Goal: Use online tool/utility: Utilize a website feature to perform a specific function

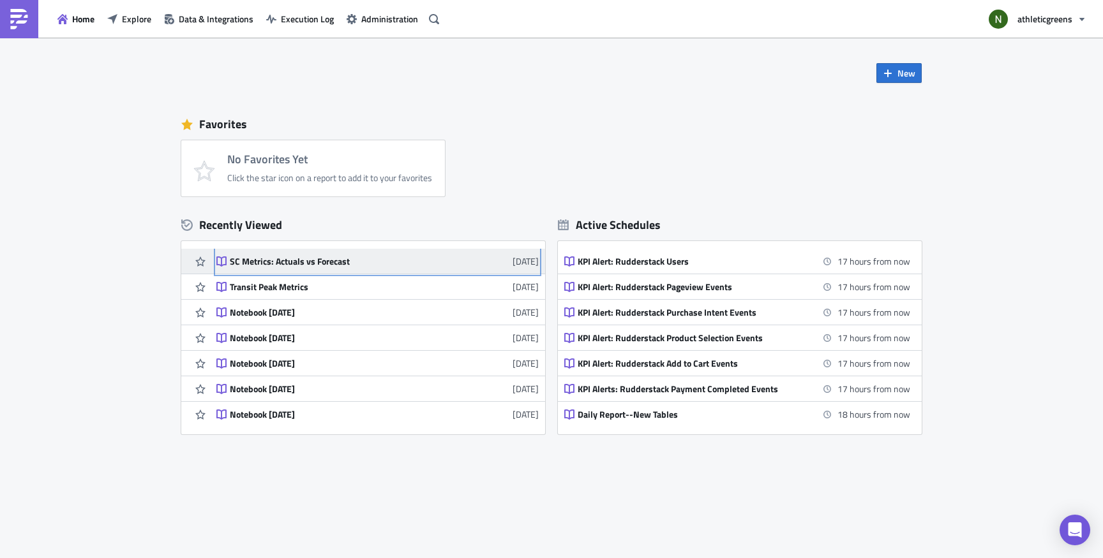
click at [323, 261] on div "SC Metrics: Actuals vs Forecast" at bounding box center [341, 261] width 223 height 11
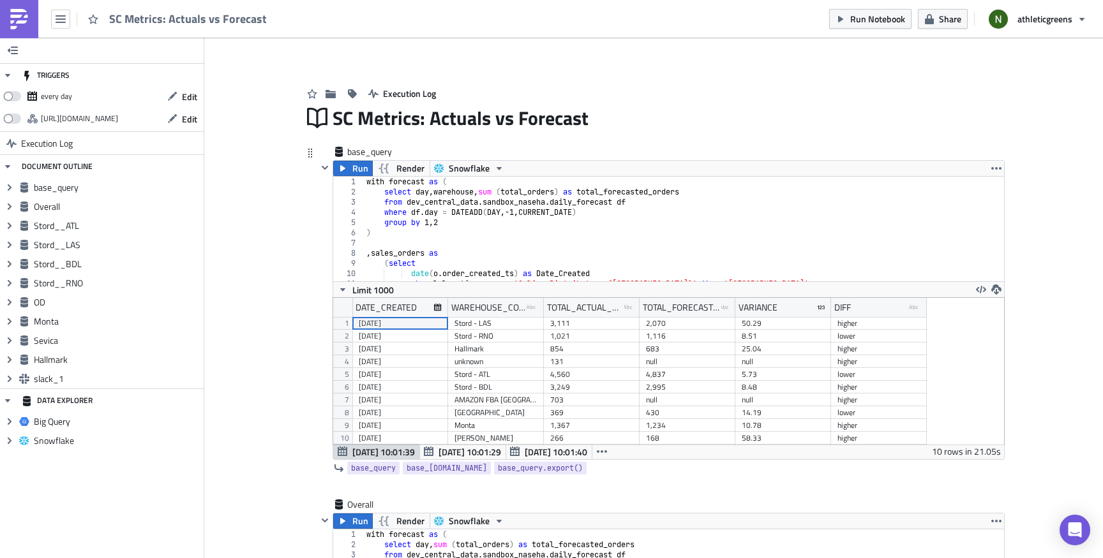
click at [507, 214] on div "with forecast as ( select day , warehouse , sum ( total_orders ) as total_forec…" at bounding box center [687, 239] width 646 height 125
drag, startPoint x: 615, startPoint y: 203, endPoint x: 401, endPoint y: 200, distance: 213.8
click at [401, 200] on div "with forecast as ( select day , warehouse , sum ( total_orders ) as total_forec…" at bounding box center [687, 239] width 646 height 125
paste textarea "ata_science.dbt_seed"
type textarea "from data_science.dbt_seed.daily_forecast df"
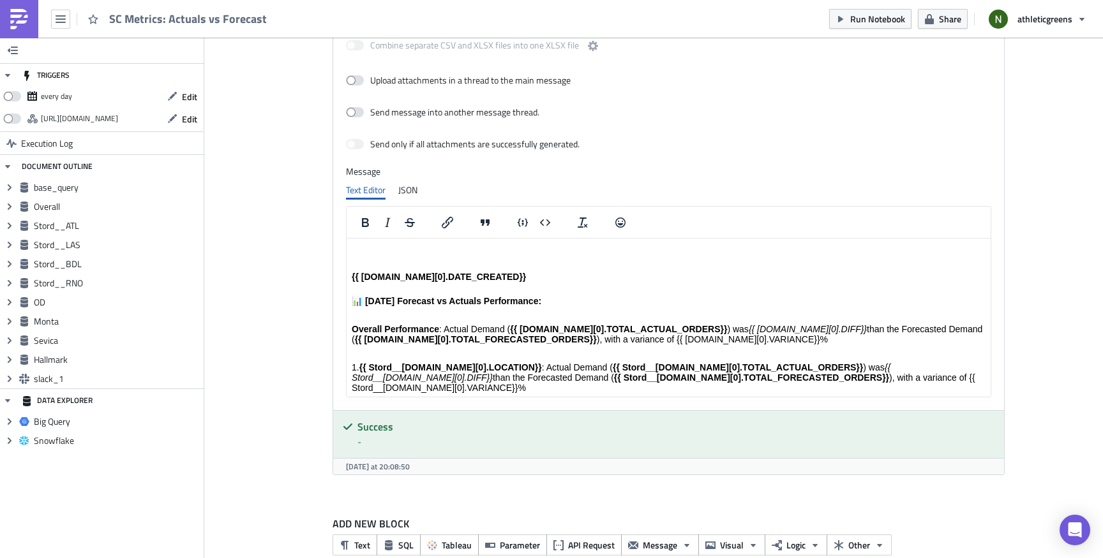
scroll to position [3649, 0]
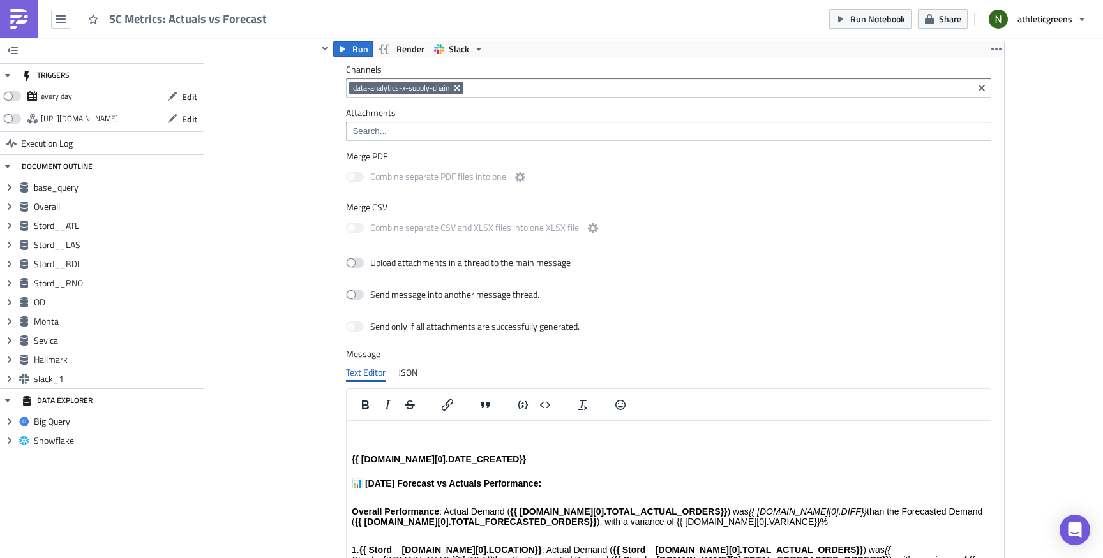
click at [454, 89] on icon "Remove Tag" at bounding box center [456, 88] width 5 height 5
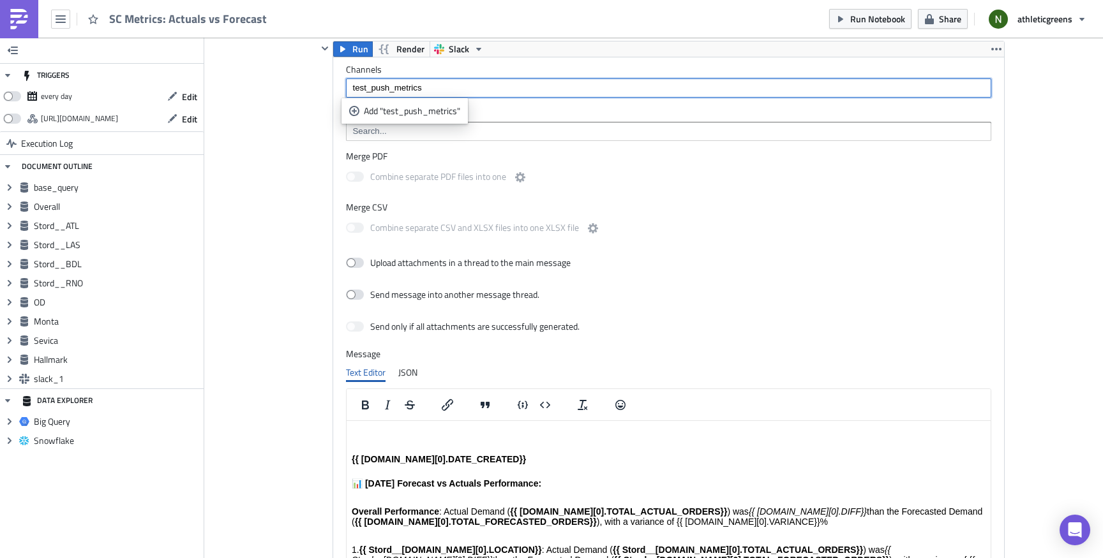
type input "test_push_metrics"
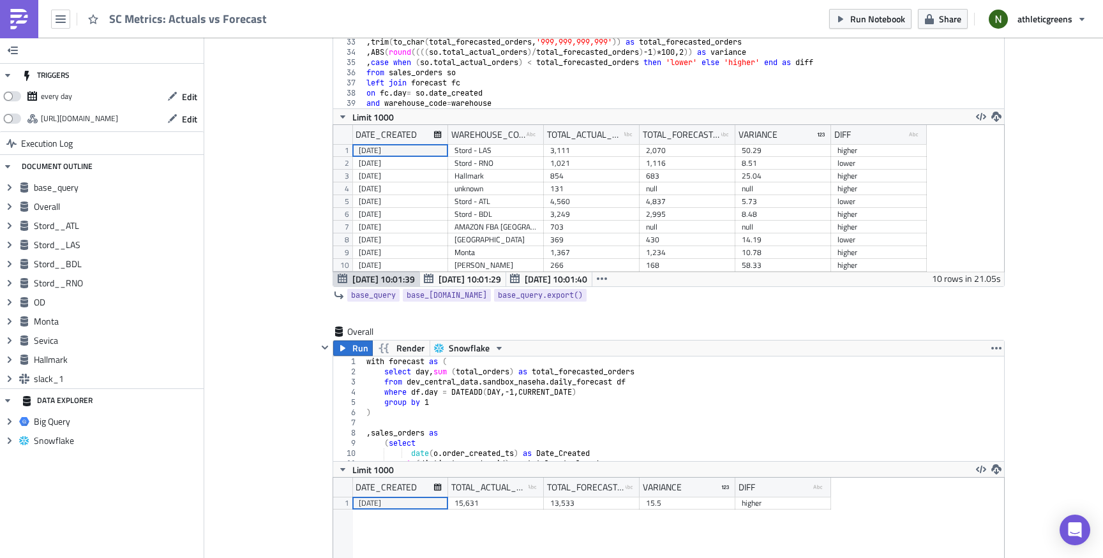
scroll to position [174, 0]
drag, startPoint x: 614, startPoint y: 381, endPoint x: 403, endPoint y: 378, distance: 210.6
click at [403, 378] on div "with forecast as ( select day , sum ( total_orders ) as total_forecasted_orders…" at bounding box center [687, 417] width 646 height 125
paste textarea "ata_science.dbt_seed"
type textarea "from data_science.dbt_seed.daily_forecast df"
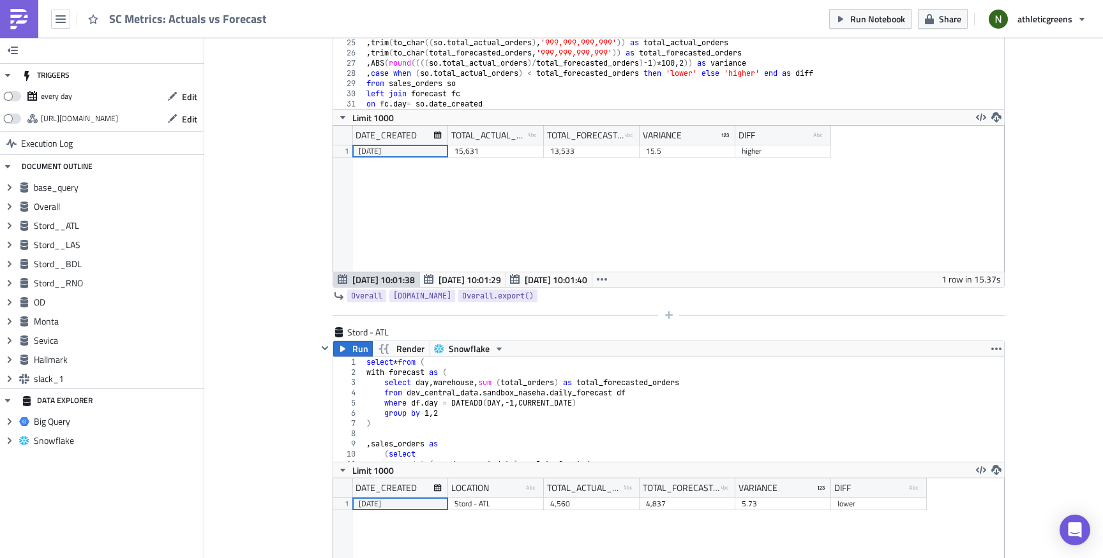
scroll to position [533, 0]
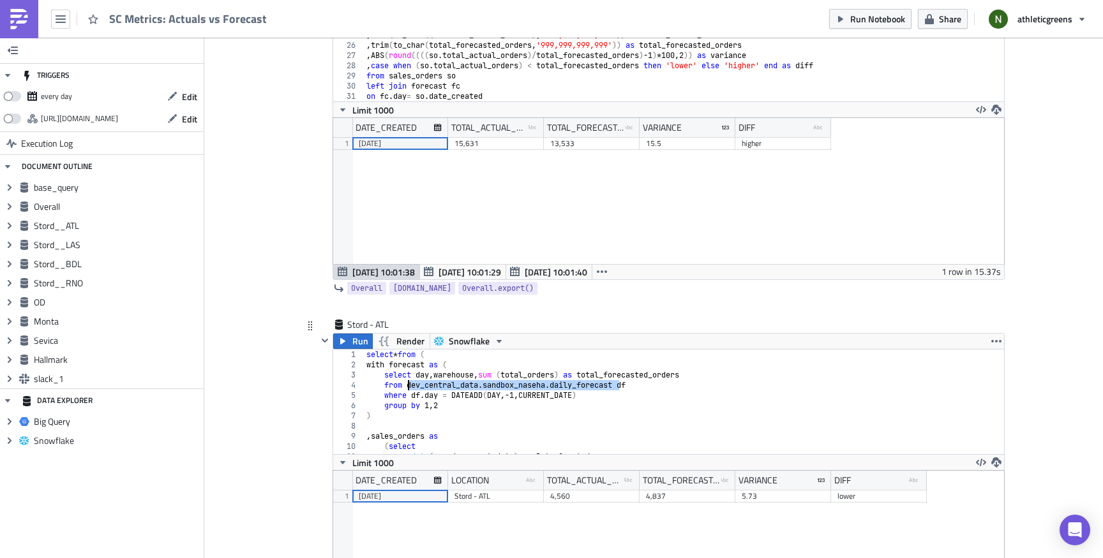
drag, startPoint x: 616, startPoint y: 387, endPoint x: 403, endPoint y: 385, distance: 213.2
click at [403, 385] on div "select * from ( with forecast as ( select day , warehouse , sum ( total_orders …" at bounding box center [687, 412] width 646 height 125
paste textarea "ata_science.dbt_seed"
type textarea "from data_science.dbt_seed.daily_forecast df"
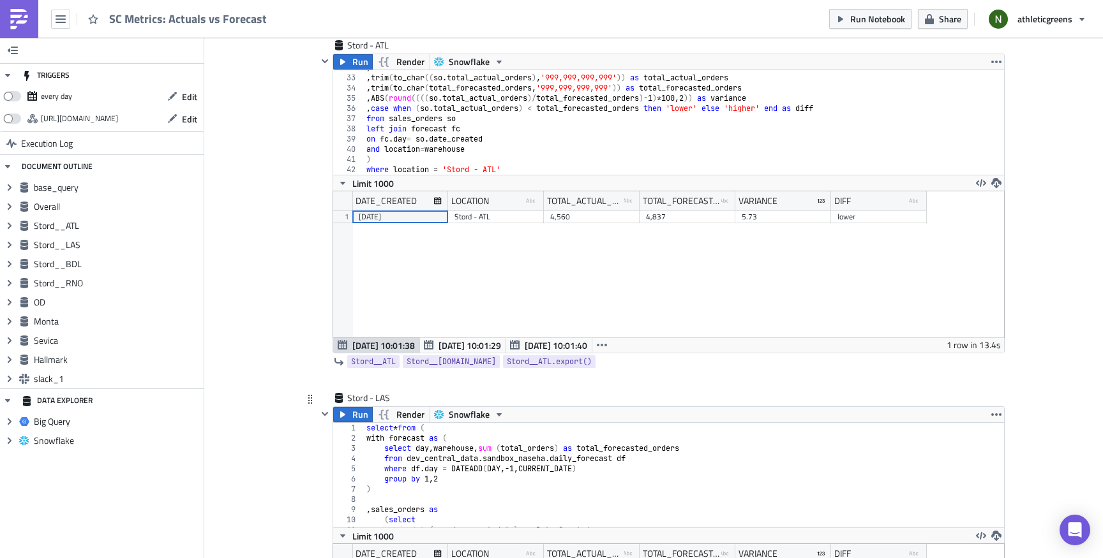
scroll to position [936, 0]
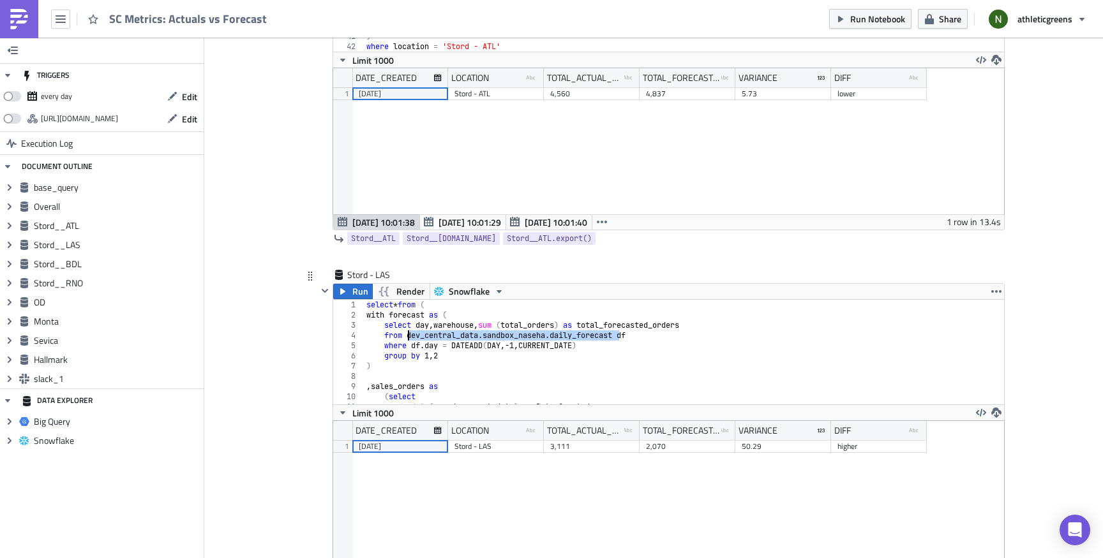
drag, startPoint x: 615, startPoint y: 336, endPoint x: 405, endPoint y: 339, distance: 210.0
click at [405, 339] on div "select * from ( with forecast as ( select day , warehouse , sum ( total_orders …" at bounding box center [687, 362] width 646 height 125
paste textarea "ata_science.dbt_seed"
type textarea "from data_science.dbt_seed.daily_forecast df"
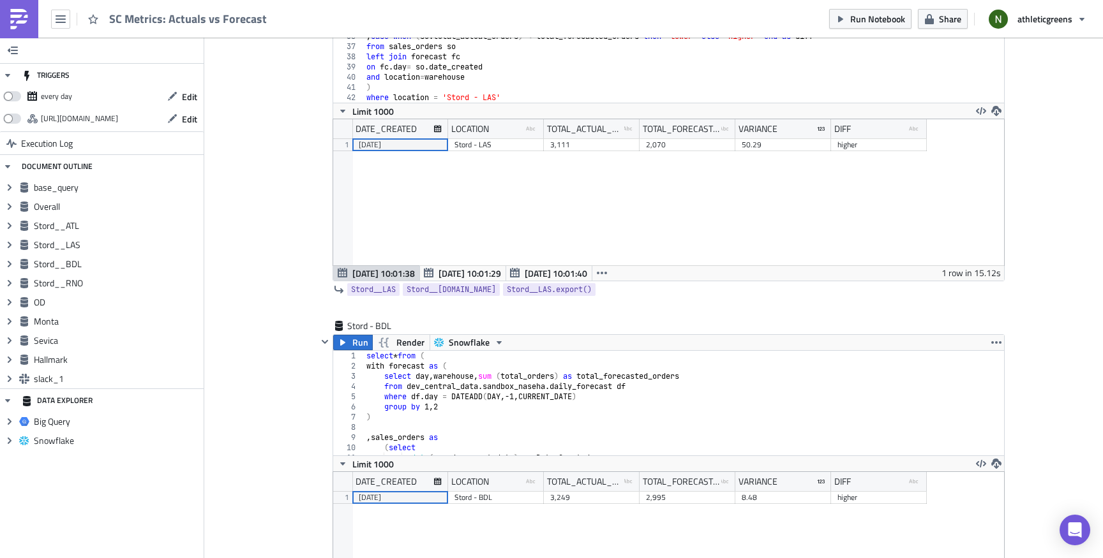
scroll to position [1320, 0]
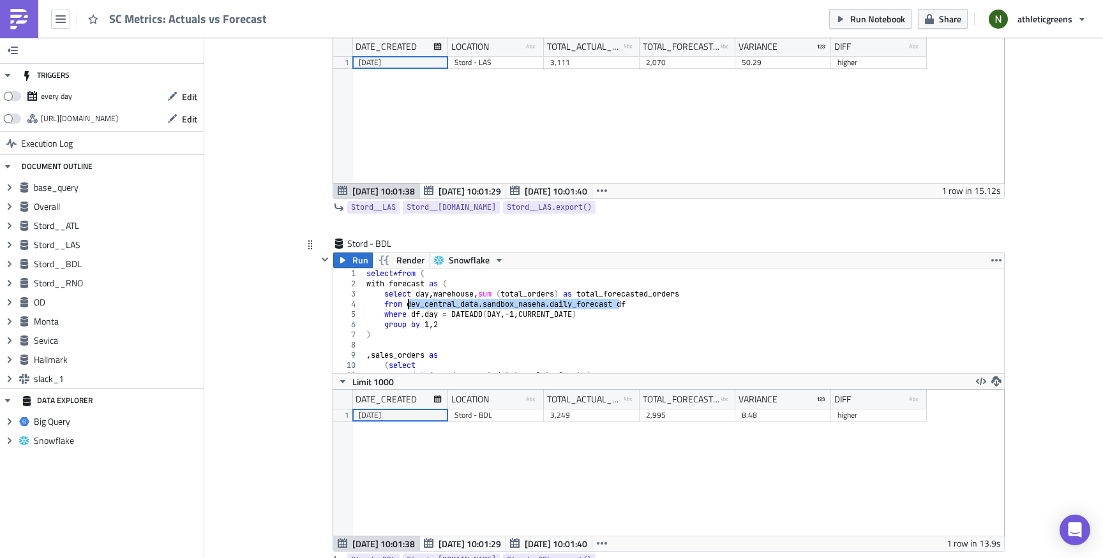
drag, startPoint x: 614, startPoint y: 304, endPoint x: 405, endPoint y: 307, distance: 209.3
click at [405, 307] on div "select * from ( with forecast as ( select day , warehouse , sum ( total_orders …" at bounding box center [687, 331] width 646 height 125
paste textarea "ata_science.dbt_seed"
type textarea "from data_science.dbt_seed.daily_forecast df"
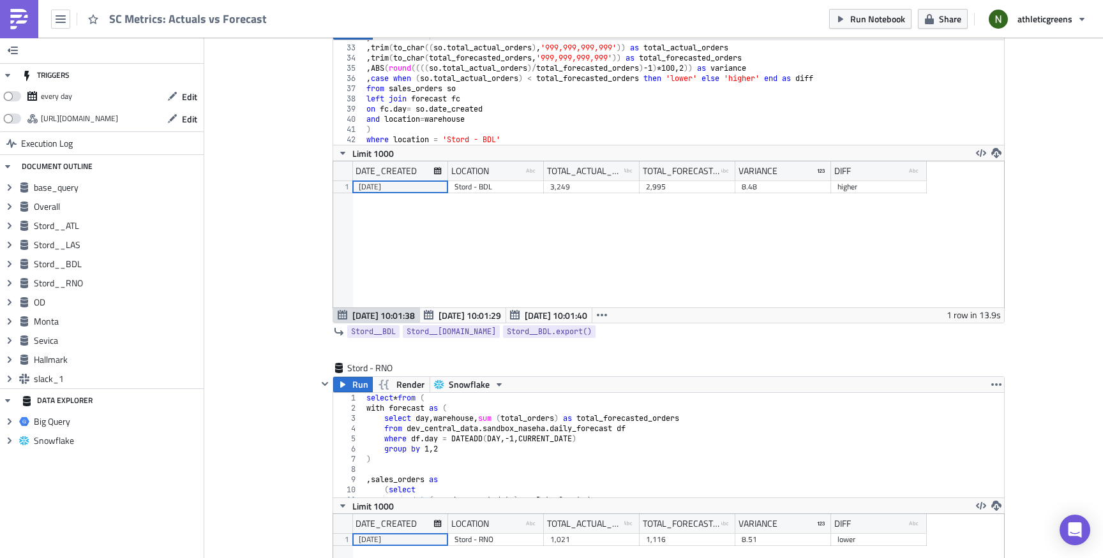
scroll to position [1551, 0]
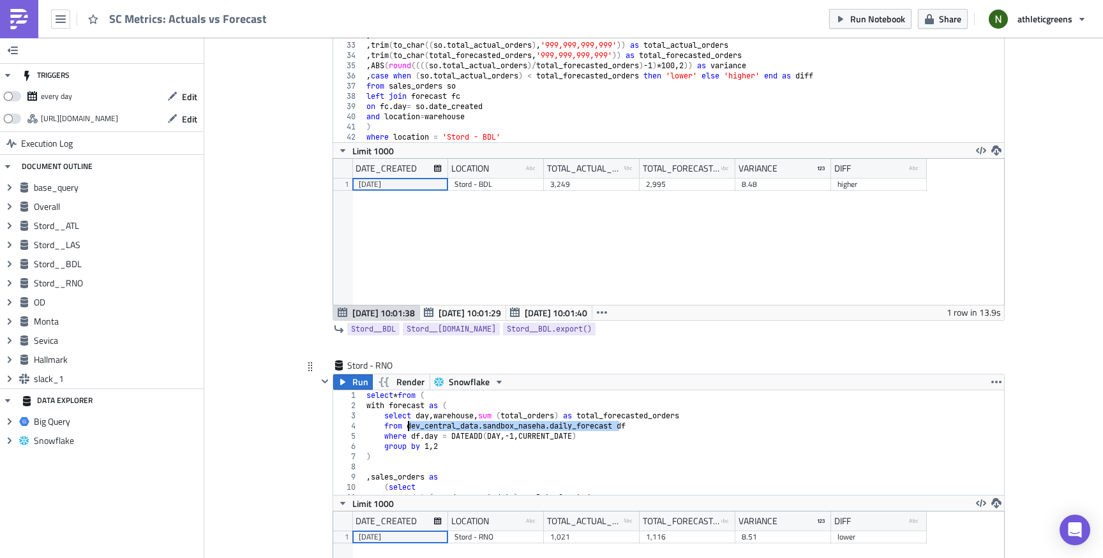
drag, startPoint x: 615, startPoint y: 426, endPoint x: 404, endPoint y: 427, distance: 210.6
click at [404, 427] on div "select * from ( with forecast as ( select day , warehouse , sum ( total_orders …" at bounding box center [687, 453] width 646 height 125
paste textarea "ata_science.dbt_seed"
type textarea "from data_science.dbt_seed.daily_forecast df"
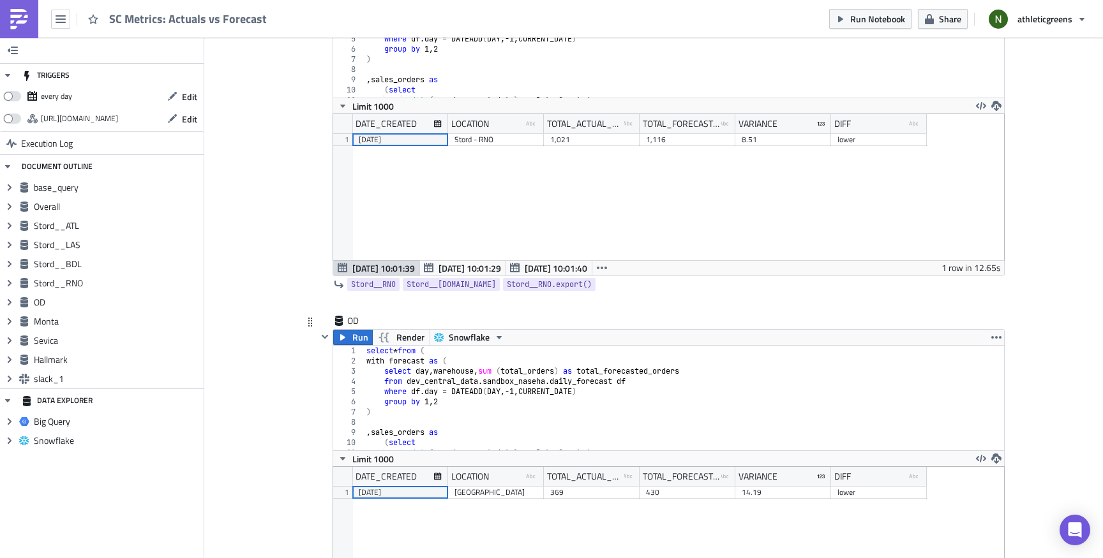
scroll to position [1967, 0]
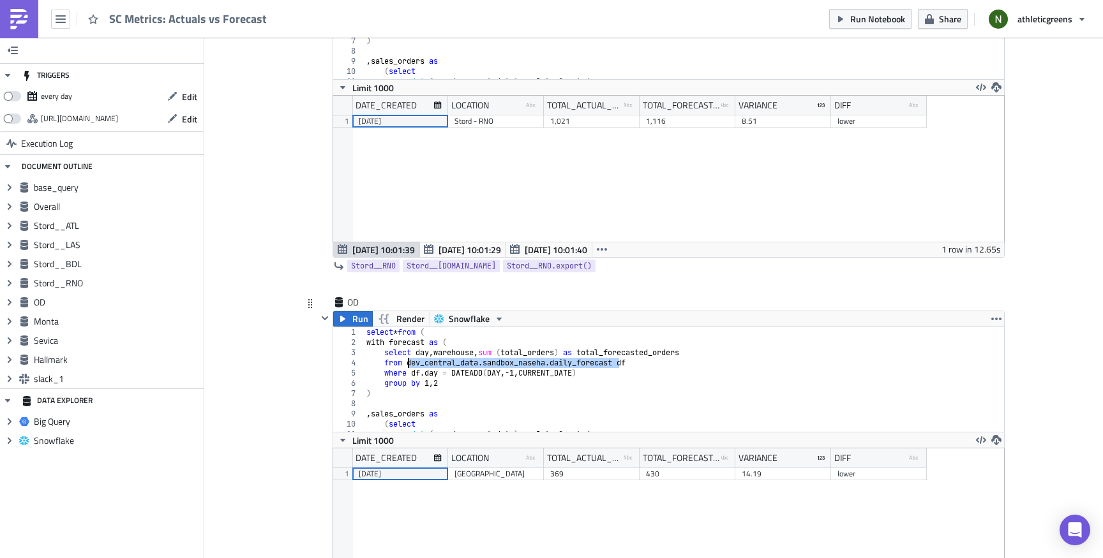
drag, startPoint x: 615, startPoint y: 363, endPoint x: 405, endPoint y: 366, distance: 210.0
click at [405, 366] on div "select * from ( with forecast as ( select day , warehouse , sum ( total_orders …" at bounding box center [687, 389] width 646 height 125
paste textarea "ata_science.dbt_seed"
type textarea "from data_science.dbt_seed.daily_forecast df"
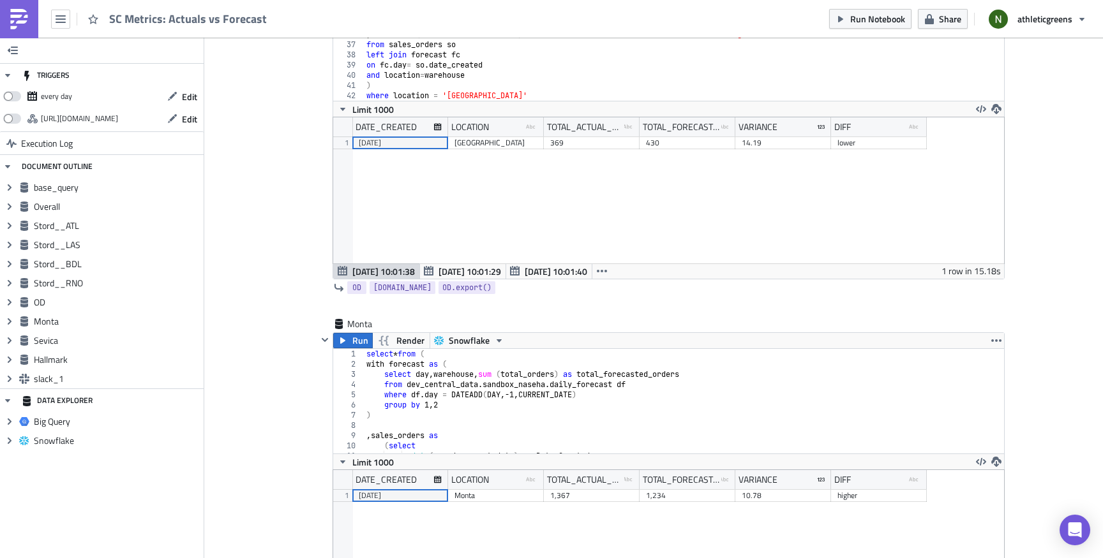
scroll to position [2298, 0]
drag, startPoint x: 614, startPoint y: 384, endPoint x: 403, endPoint y: 388, distance: 211.3
click at [403, 388] on div "select * from ( with forecast as ( select day , warehouse , sum ( total_orders …" at bounding box center [687, 411] width 646 height 125
paste textarea "ata_science.dbt_seed"
type textarea "from data_science.dbt_seed.daily_forecast df"
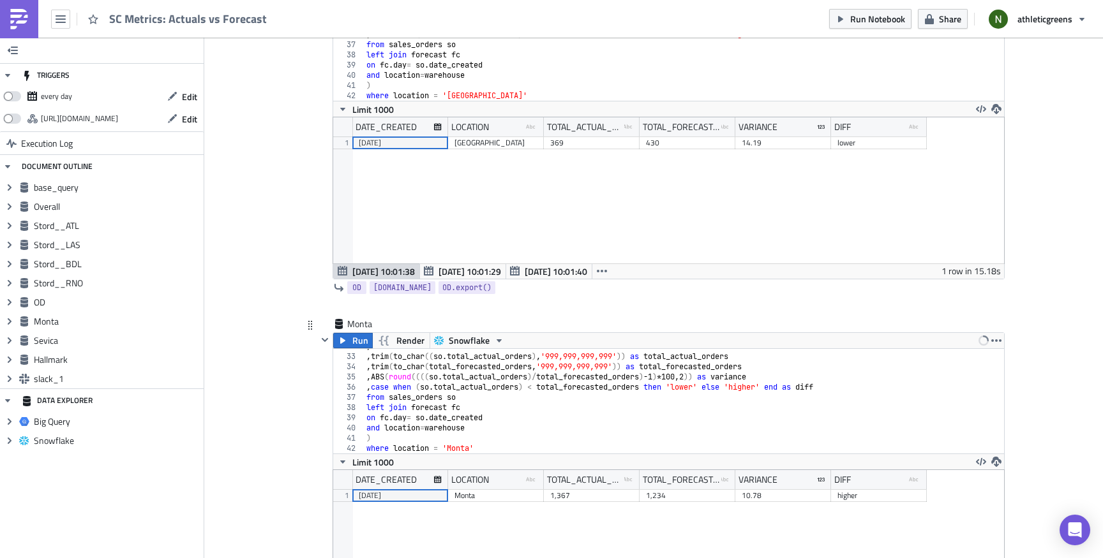
scroll to position [2686, 0]
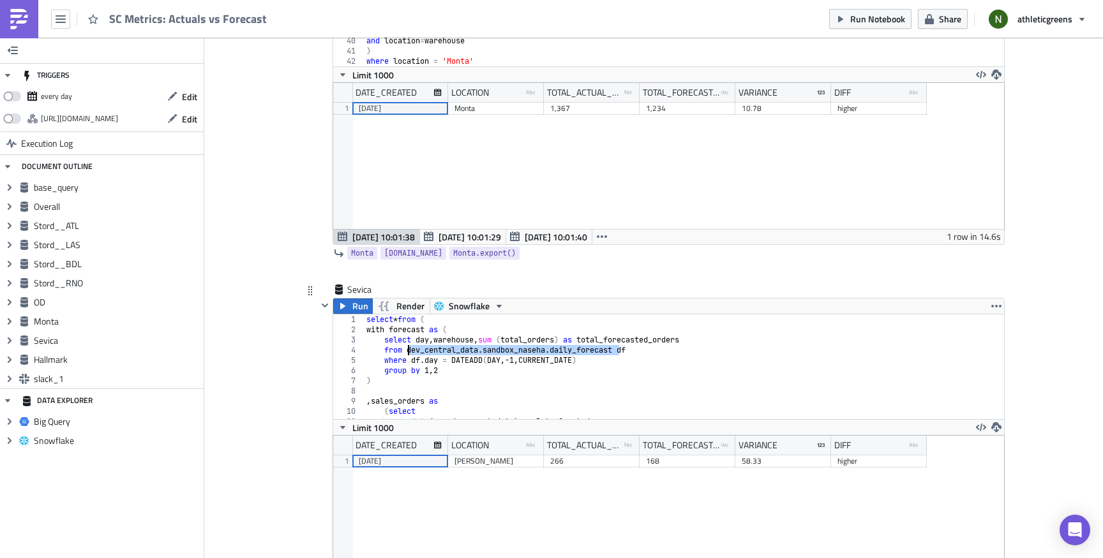
drag, startPoint x: 614, startPoint y: 352, endPoint x: 401, endPoint y: 349, distance: 212.5
click at [401, 349] on div "select * from ( with forecast as ( select day , warehouse , sum ( total_orders …" at bounding box center [687, 377] width 646 height 125
paste textarea "ata_science.dbt_seed"
type textarea "from data_science.dbt_seed.daily_forecast df"
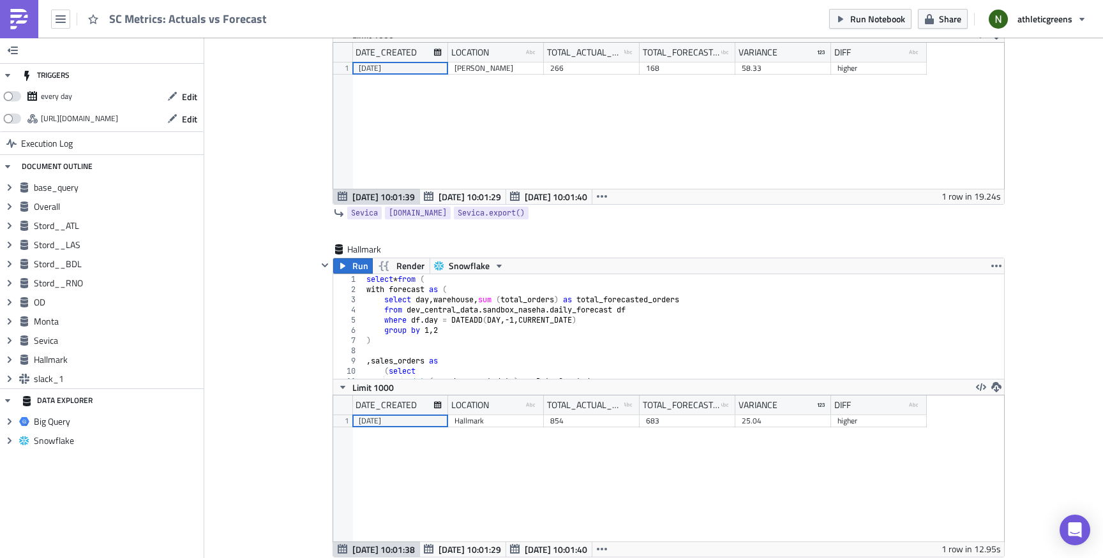
scroll to position [3148, 0]
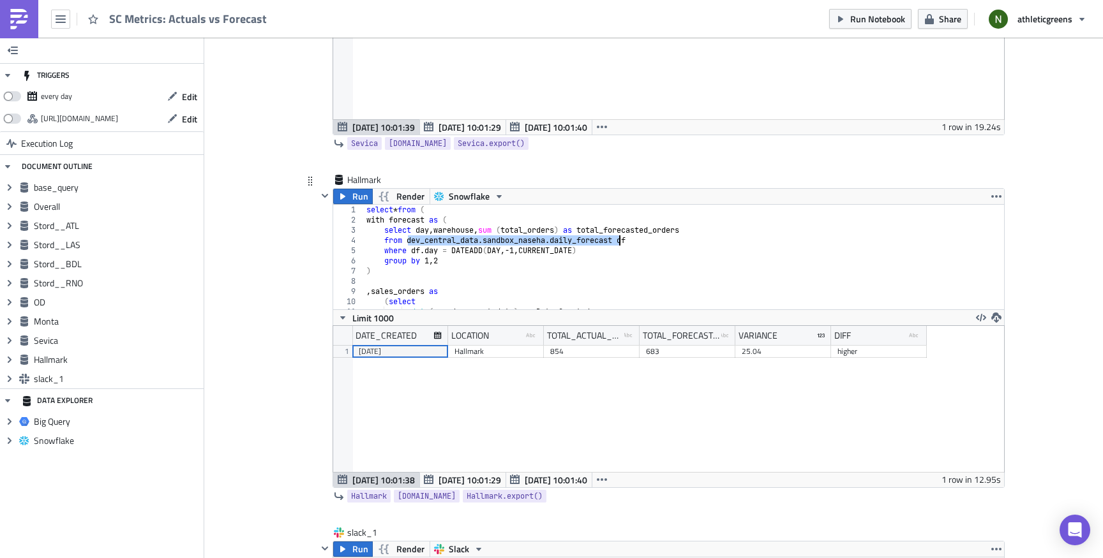
drag, startPoint x: 404, startPoint y: 243, endPoint x: 615, endPoint y: 241, distance: 210.6
click at [615, 241] on div "select * from ( with forecast as ( select day , warehouse , sum ( total_orders …" at bounding box center [687, 267] width 646 height 125
paste textarea "ata_science.dbt_seed"
type textarea "from data_science.dbt_seed.daily_forecast df"
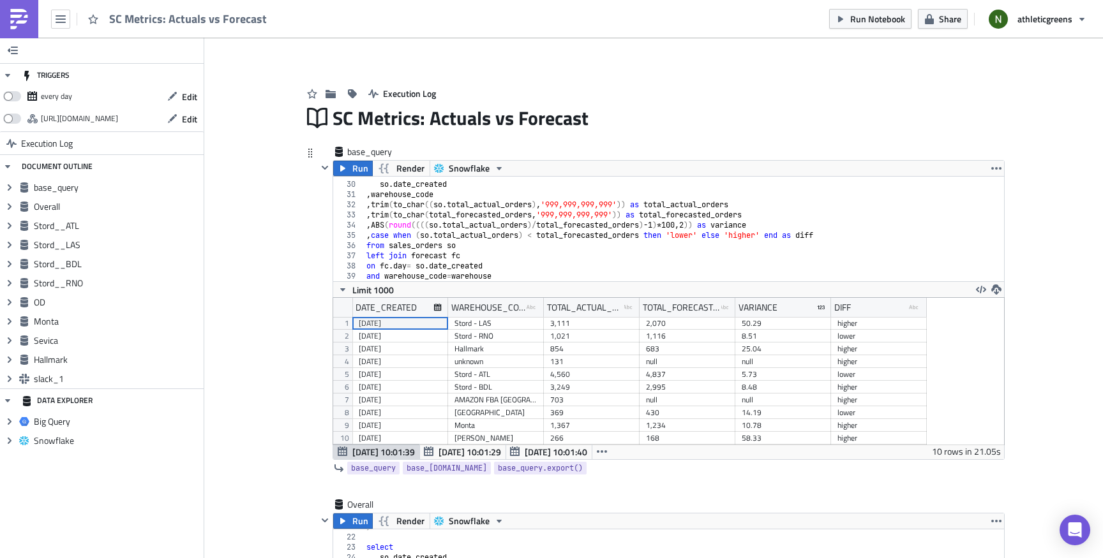
scroll to position [0, 0]
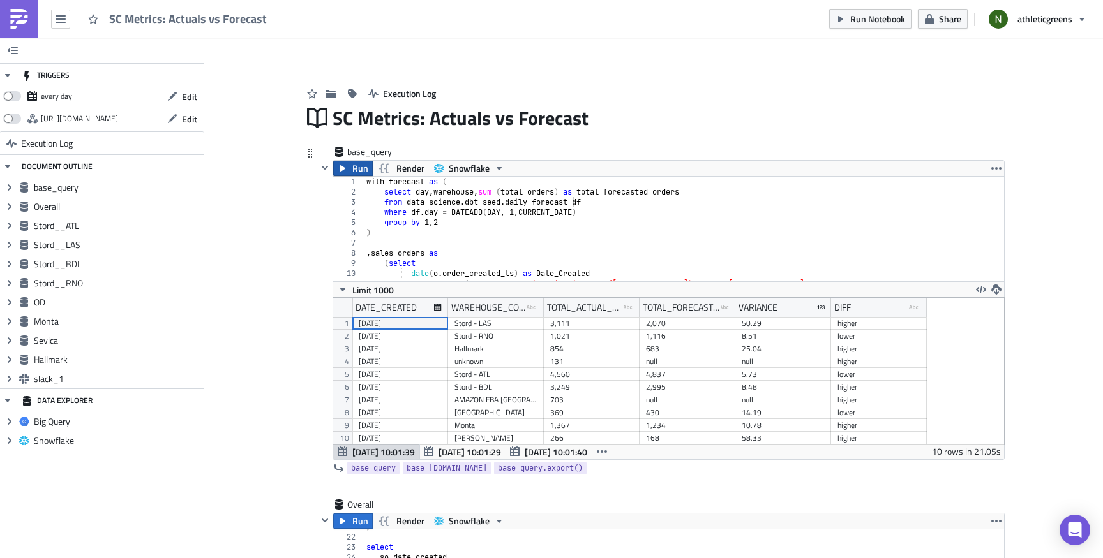
click at [357, 171] on span "Run" at bounding box center [360, 168] width 16 height 15
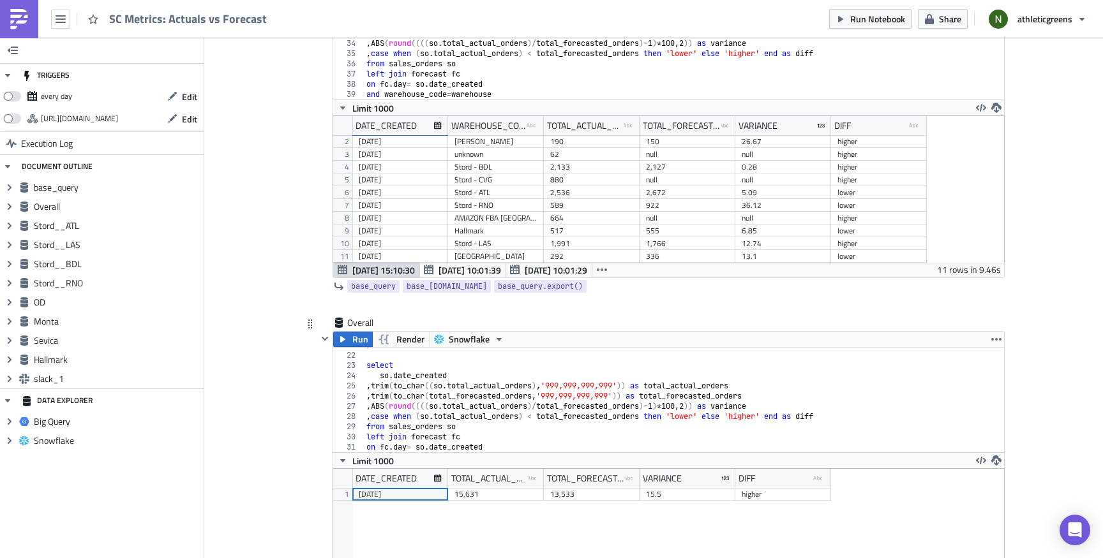
scroll to position [297, 0]
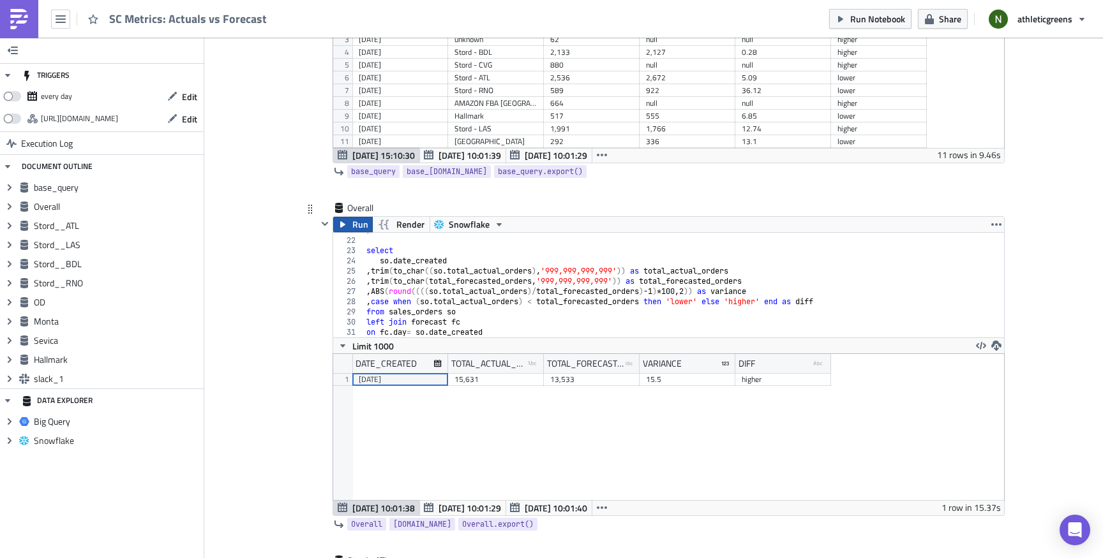
click at [352, 226] on span "Run" at bounding box center [360, 224] width 16 height 15
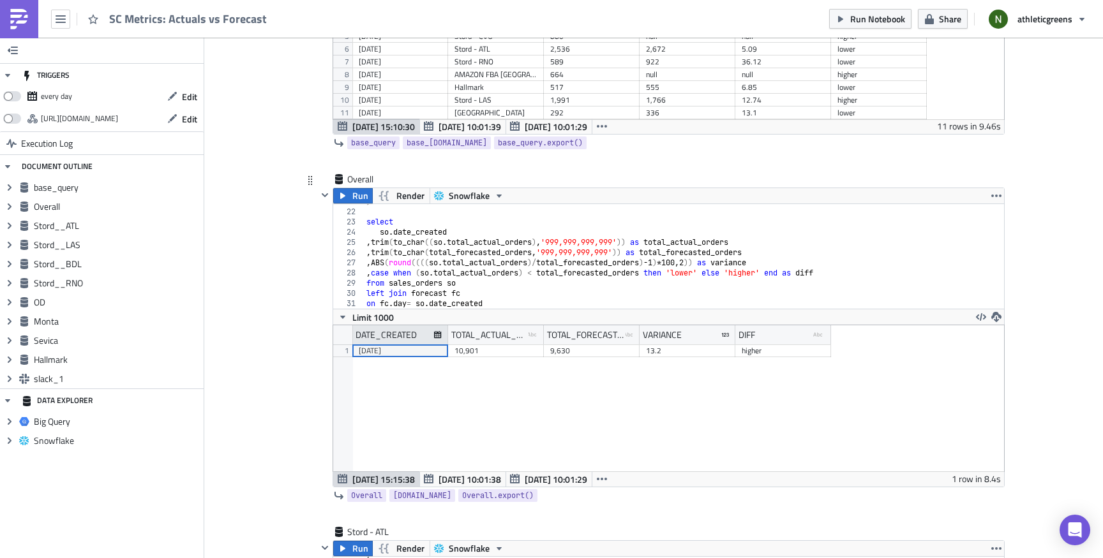
scroll to position [505, 0]
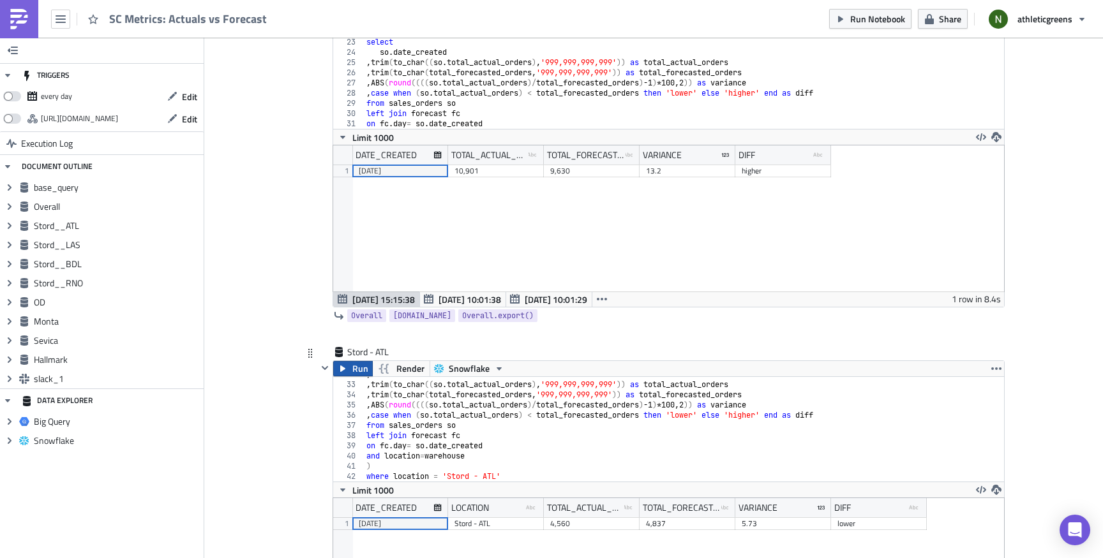
click at [352, 370] on span "Run" at bounding box center [360, 368] width 16 height 15
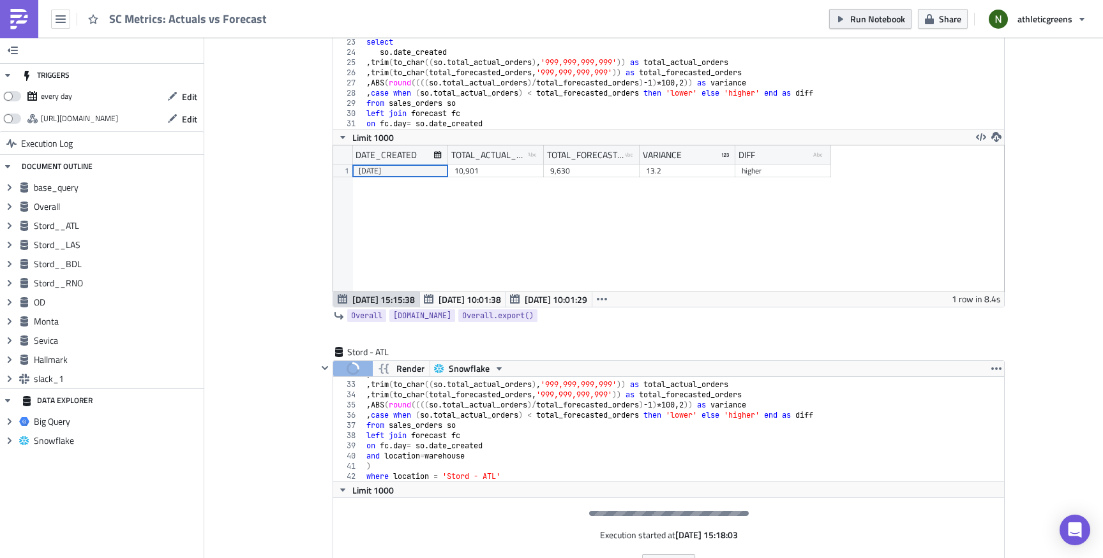
click at [875, 24] on span "Run Notebook" at bounding box center [877, 18] width 55 height 13
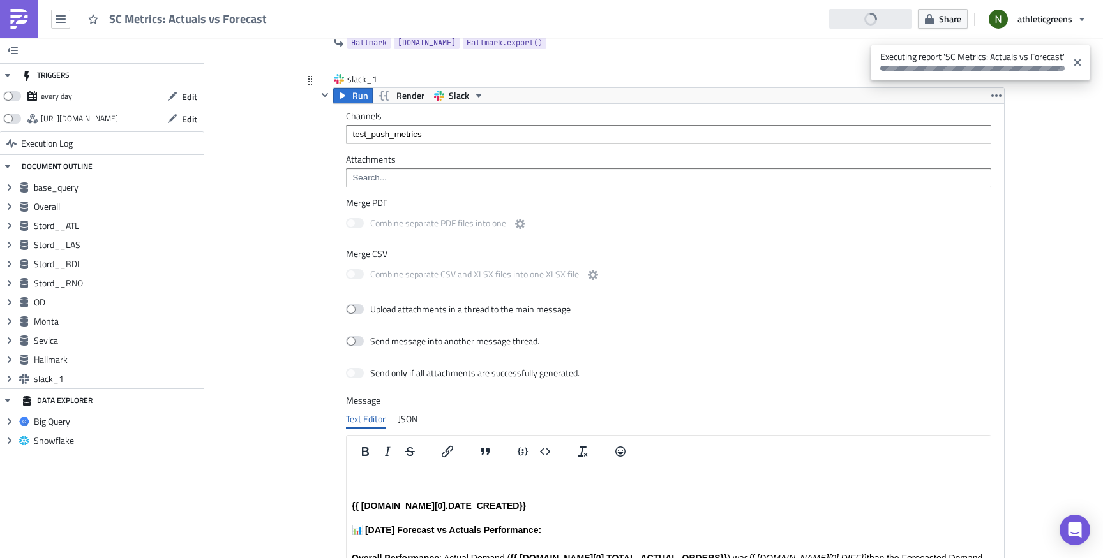
scroll to position [146, 670]
click at [654, 140] on input "test_push_metrics" at bounding box center [668, 134] width 638 height 13
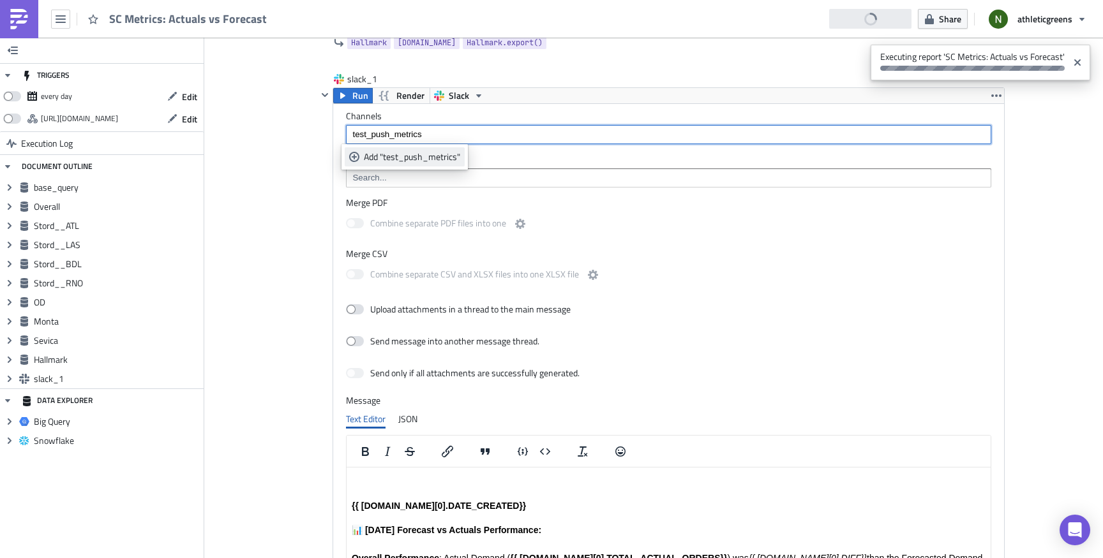
click at [450, 161] on div "Add "test_push_metrics"" at bounding box center [412, 157] width 96 height 13
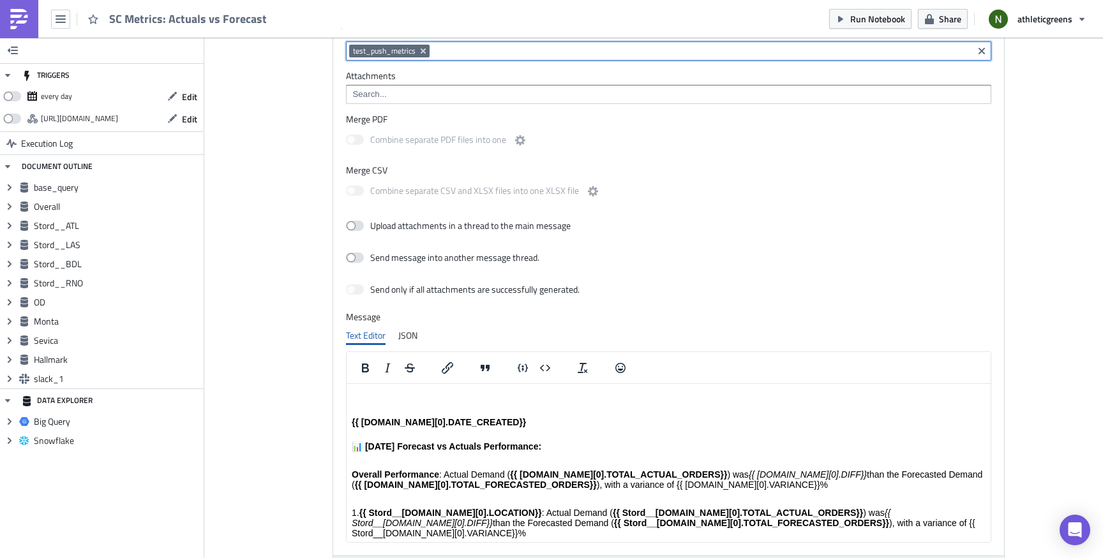
scroll to position [3640, 0]
